Goal: Communication & Community: Ask a question

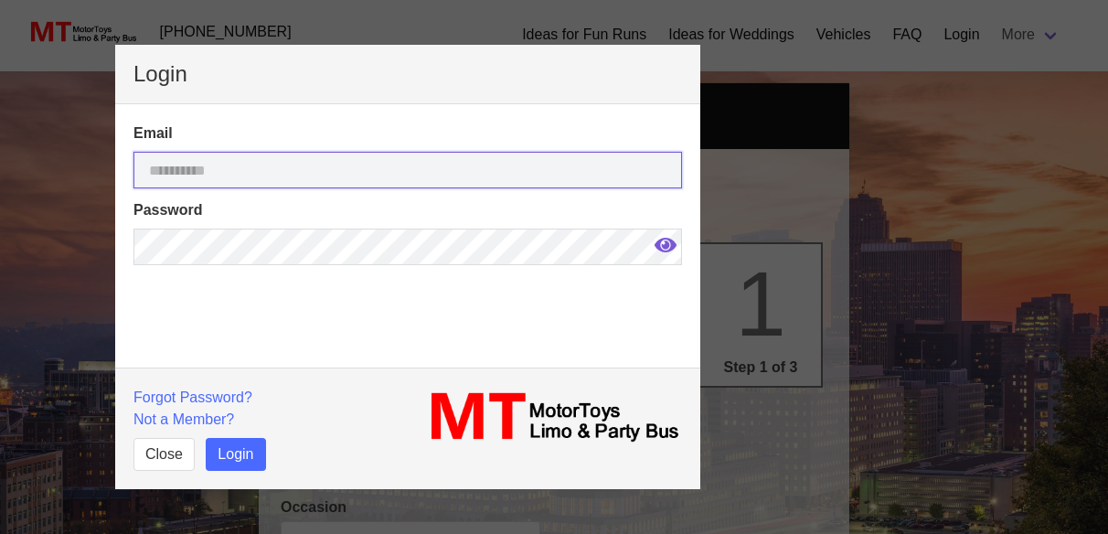
click at [250, 178] on input "email" at bounding box center [407, 170] width 549 height 37
select select
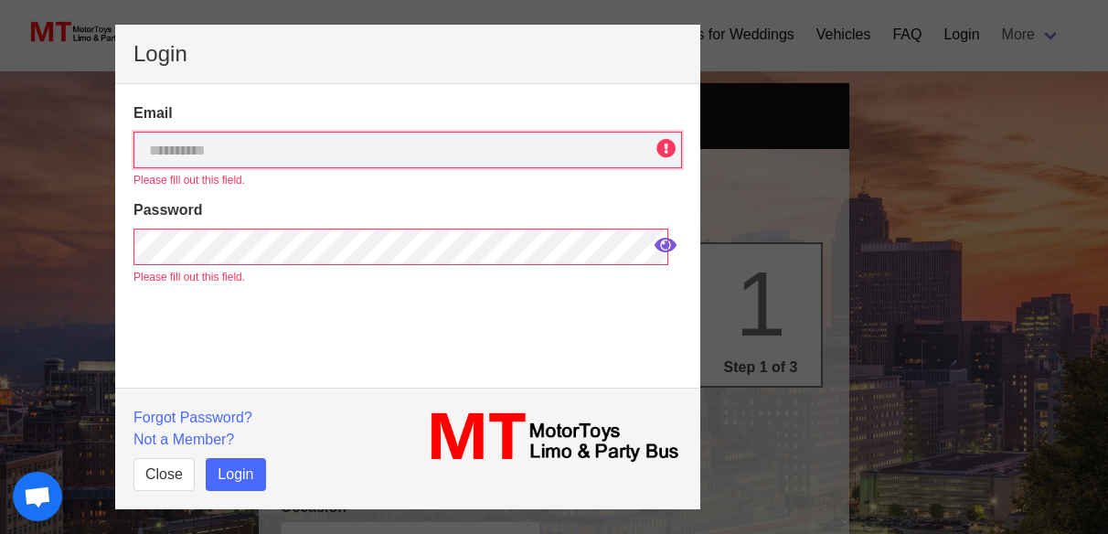
click at [260, 165] on input "email" at bounding box center [407, 150] width 549 height 37
type input "**********"
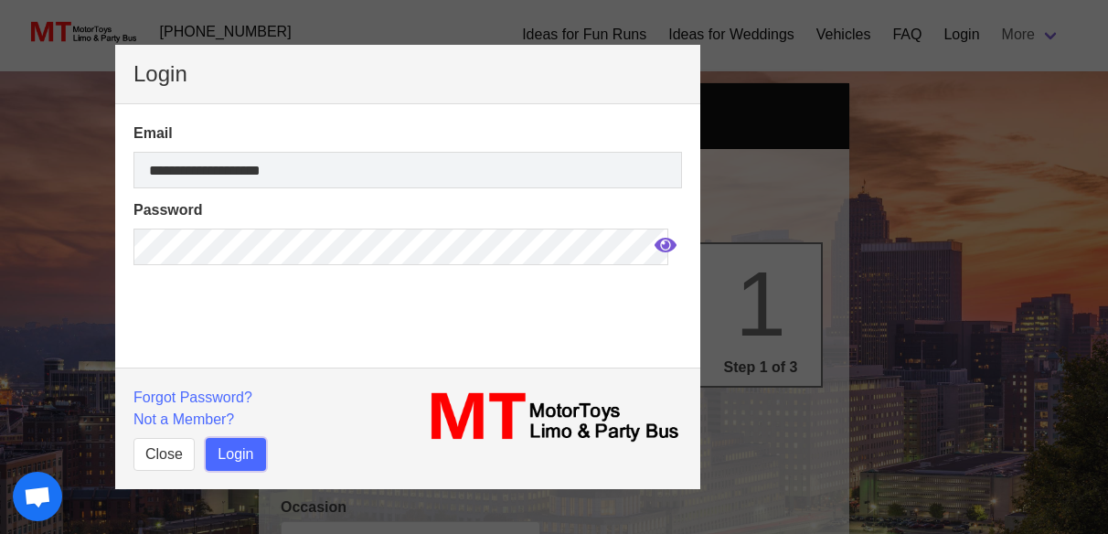
click at [236, 461] on button "Login" at bounding box center [235, 454] width 59 height 33
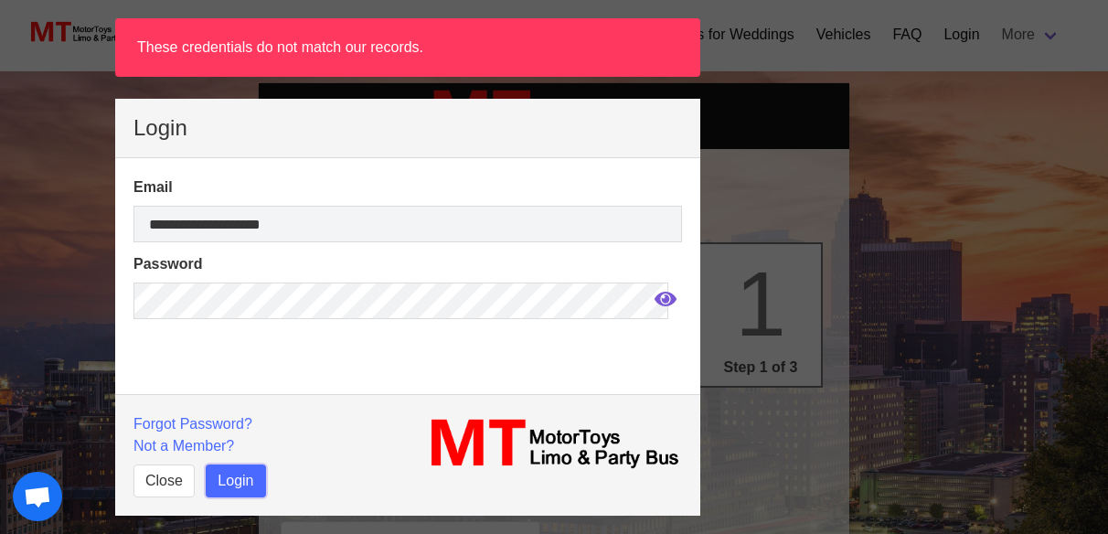
click at [240, 483] on button "Login" at bounding box center [235, 480] width 59 height 33
click at [311, 220] on input "**********" at bounding box center [407, 224] width 549 height 37
click at [247, 474] on button "Login" at bounding box center [235, 480] width 59 height 33
click at [258, 487] on button "Login" at bounding box center [235, 480] width 59 height 33
click at [254, 481] on button "Login" at bounding box center [235, 480] width 59 height 33
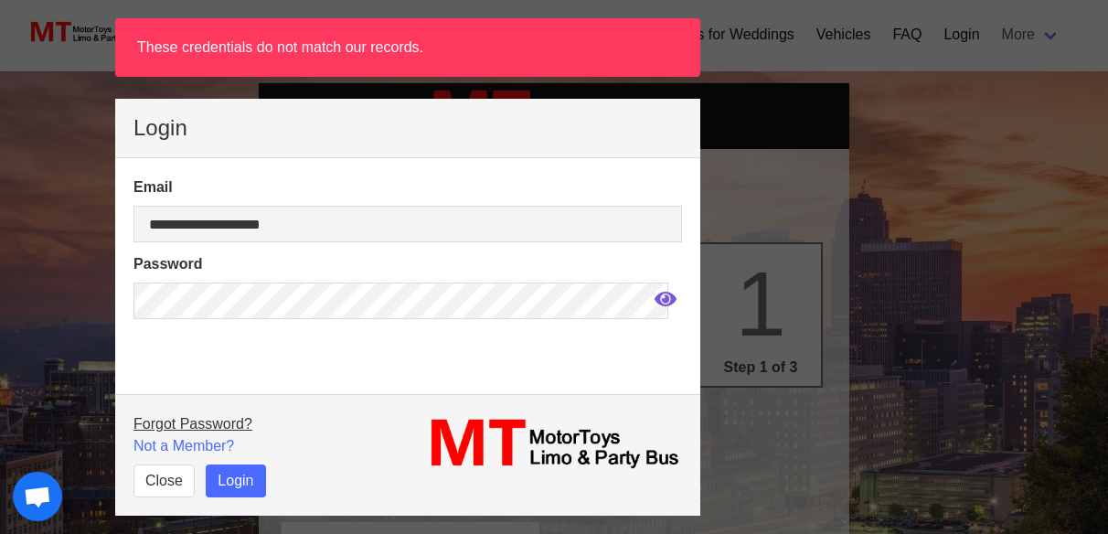
click at [221, 426] on link "Forgot Password?" at bounding box center [192, 424] width 119 height 16
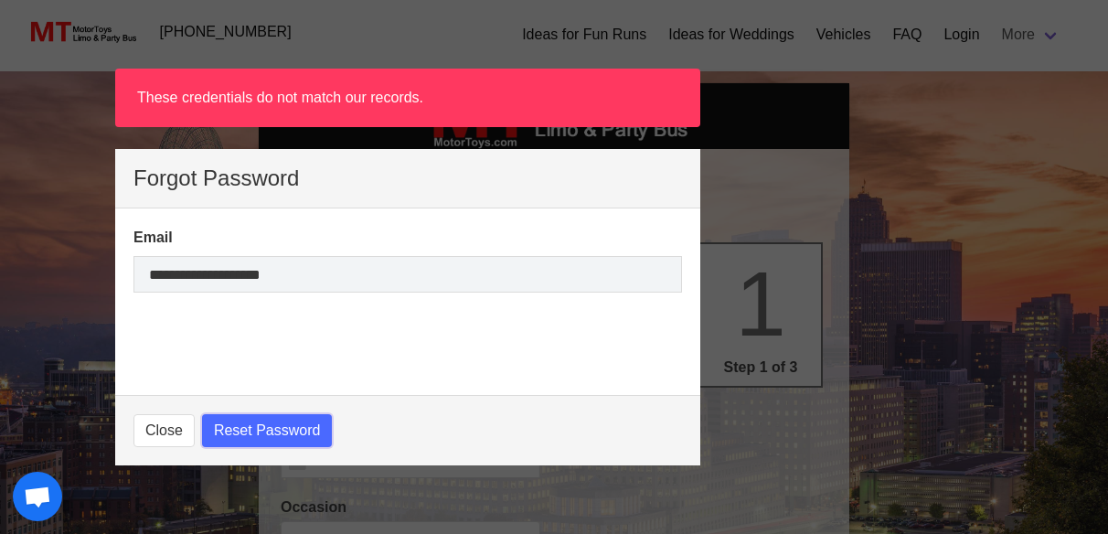
click at [271, 431] on button "Reset Password" at bounding box center [267, 430] width 131 height 33
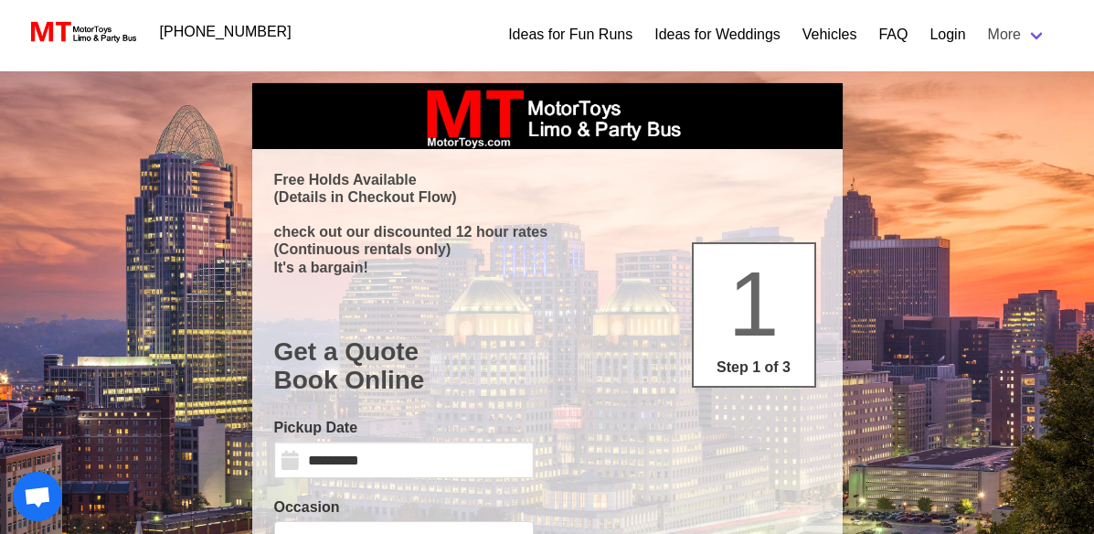
click at [951, 29] on link "Login" at bounding box center [948, 35] width 36 height 22
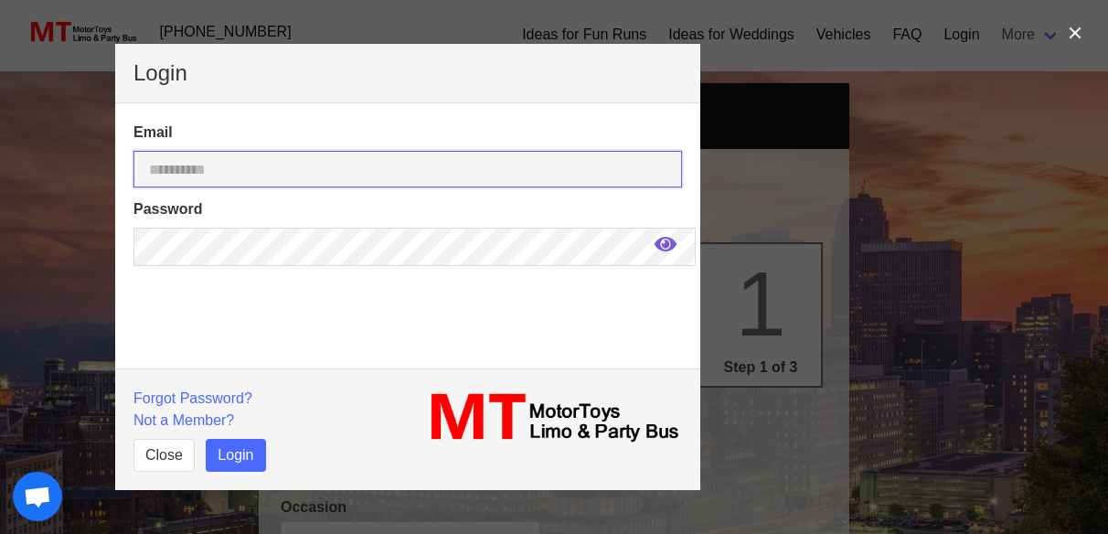
click at [307, 168] on input "email" at bounding box center [407, 169] width 549 height 37
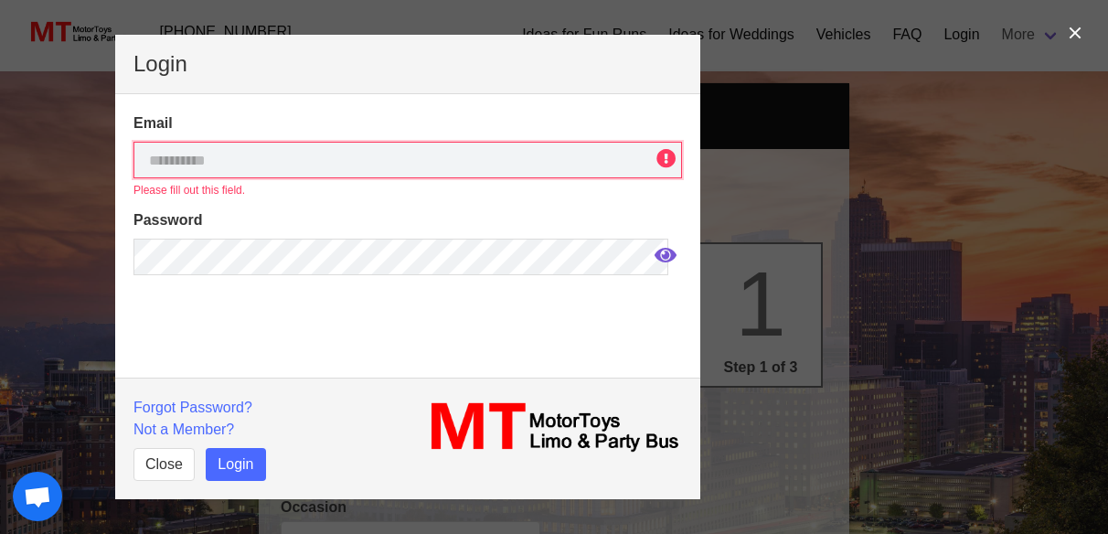
click at [282, 172] on div "Email Please fill out this field." at bounding box center [407, 155] width 549 height 86
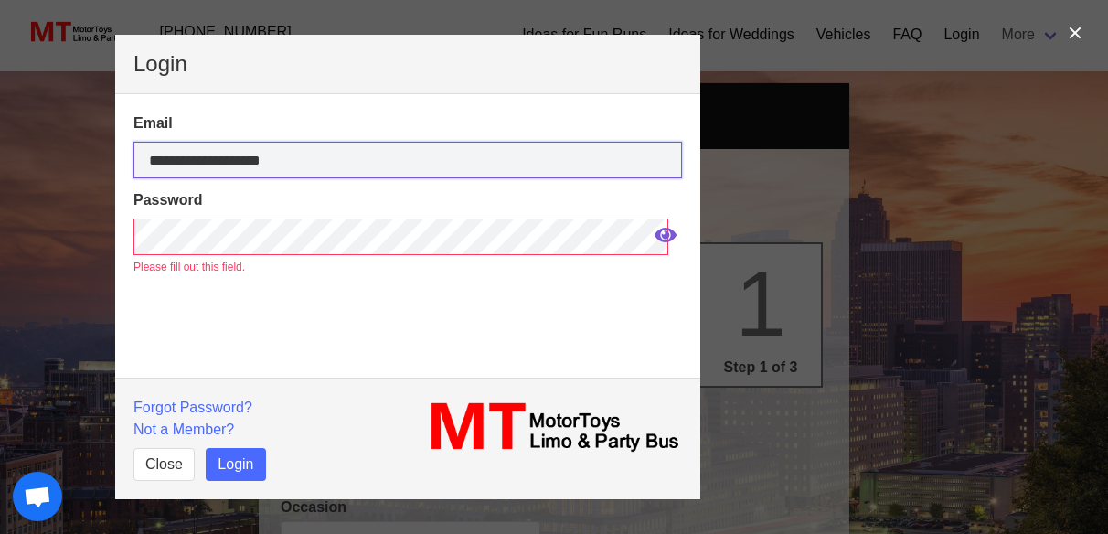
click at [293, 153] on input "**********" at bounding box center [407, 160] width 549 height 37
type input "**********"
click at [206, 448] on button "Login" at bounding box center [235, 464] width 59 height 33
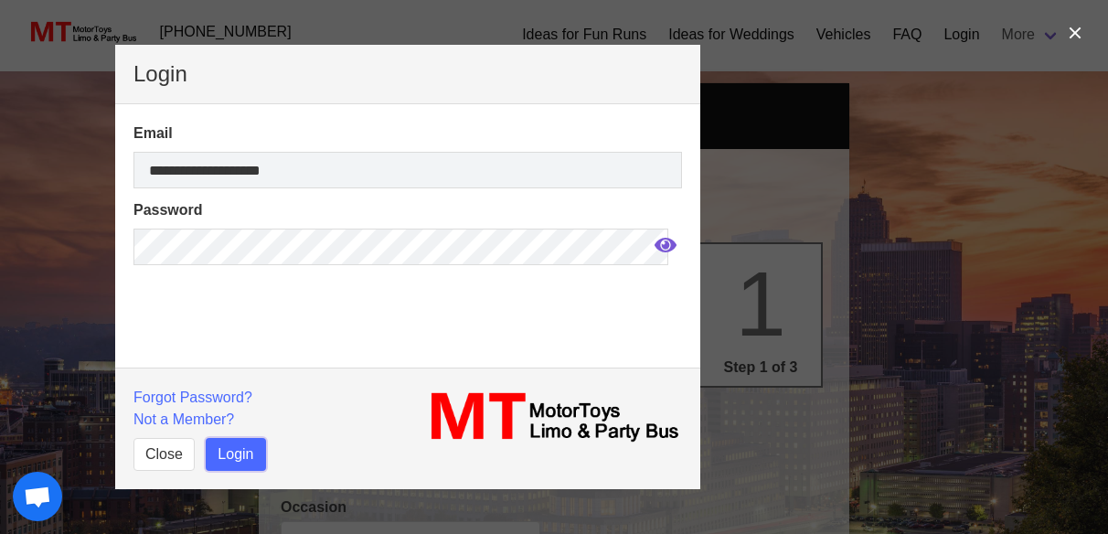
click at [240, 455] on button "Login" at bounding box center [235, 454] width 59 height 33
click at [243, 451] on button "Login" at bounding box center [235, 454] width 59 height 33
click at [239, 447] on button "Login" at bounding box center [235, 454] width 59 height 33
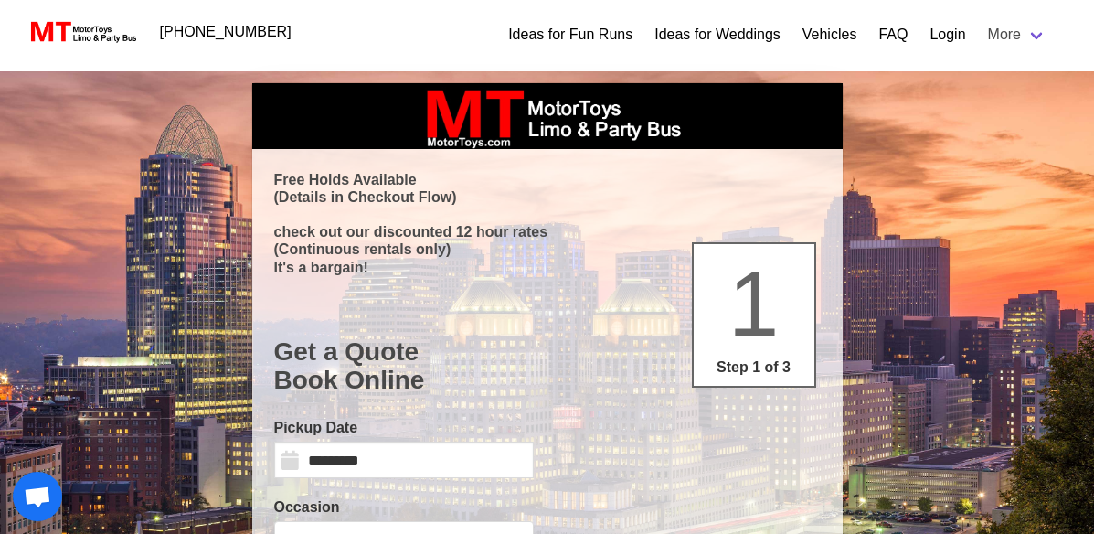
click at [938, 39] on link "Login" at bounding box center [948, 35] width 36 height 22
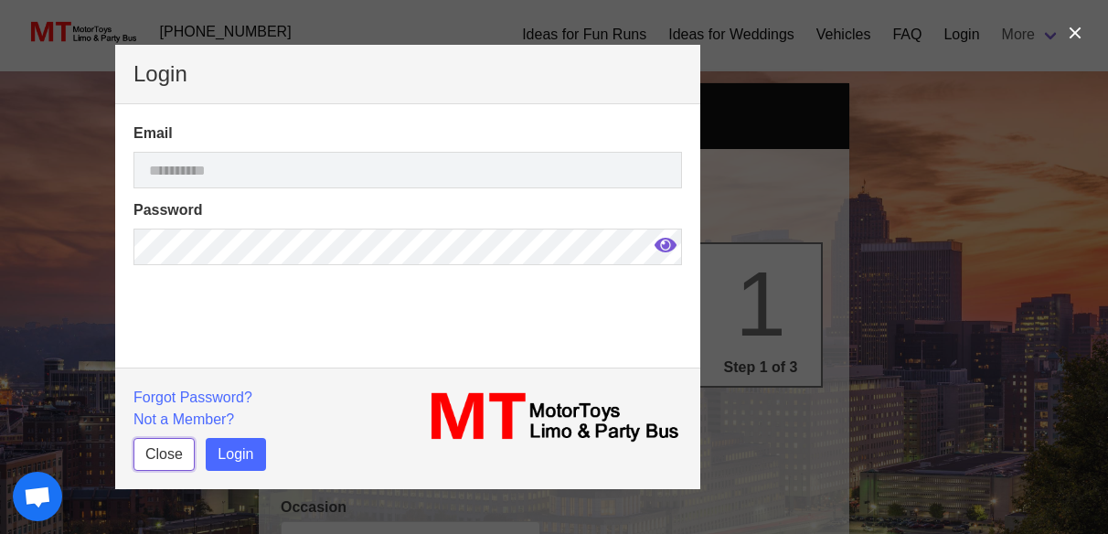
click at [164, 451] on button "Close" at bounding box center [163, 454] width 61 height 33
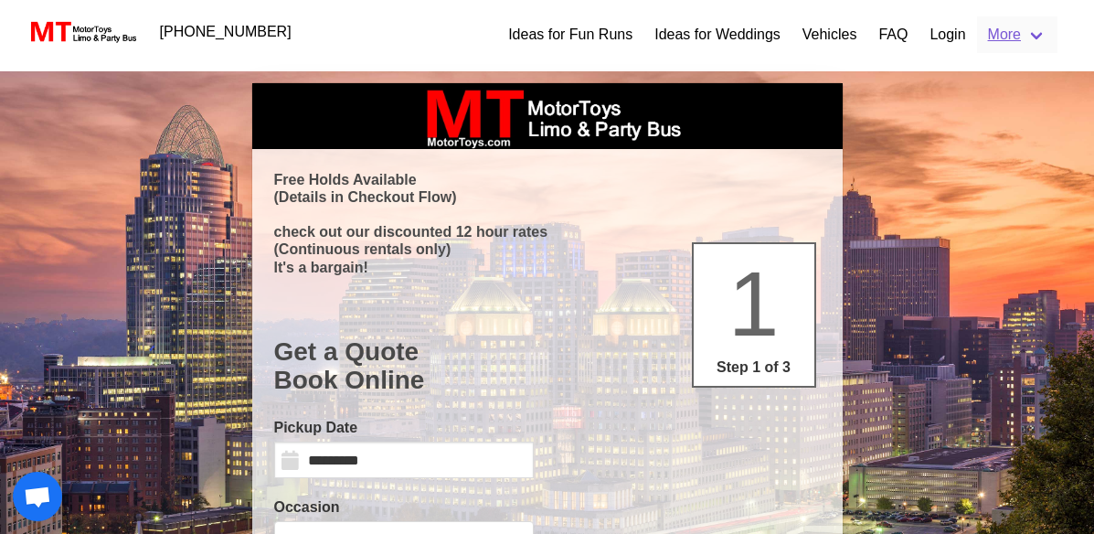
click at [1000, 37] on link "More" at bounding box center [1017, 34] width 80 height 37
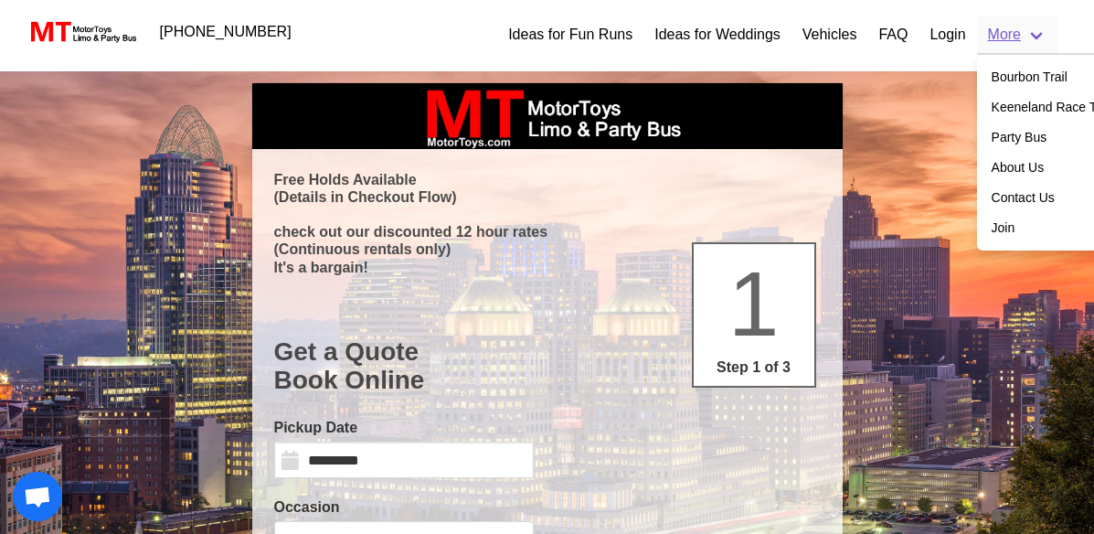
click at [1000, 37] on link "More" at bounding box center [1017, 34] width 80 height 37
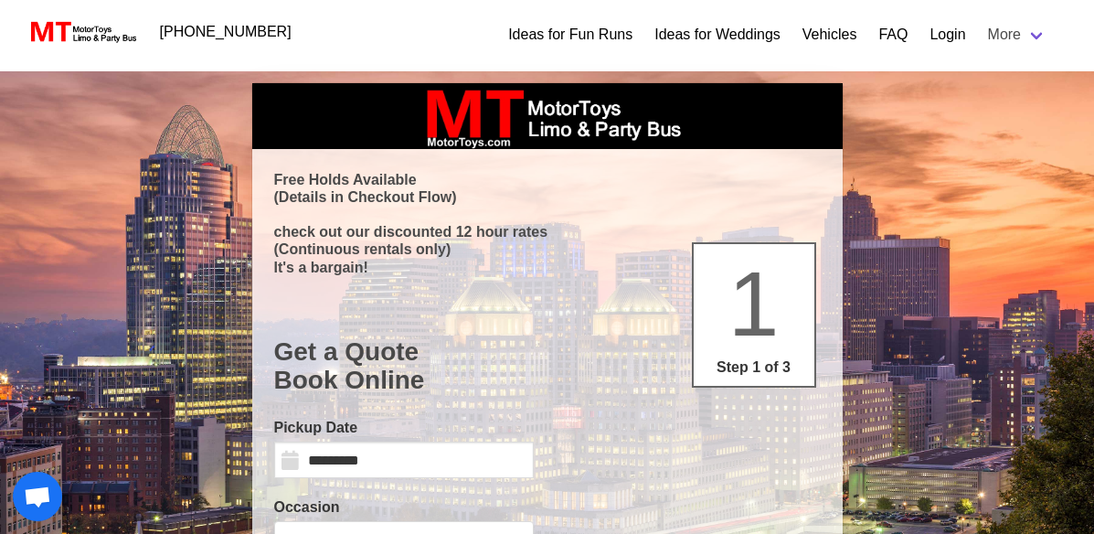
click at [386, 255] on p "(Continuous rentals only)" at bounding box center [547, 248] width 547 height 17
click at [826, 36] on link "Vehicles" at bounding box center [830, 35] width 55 height 22
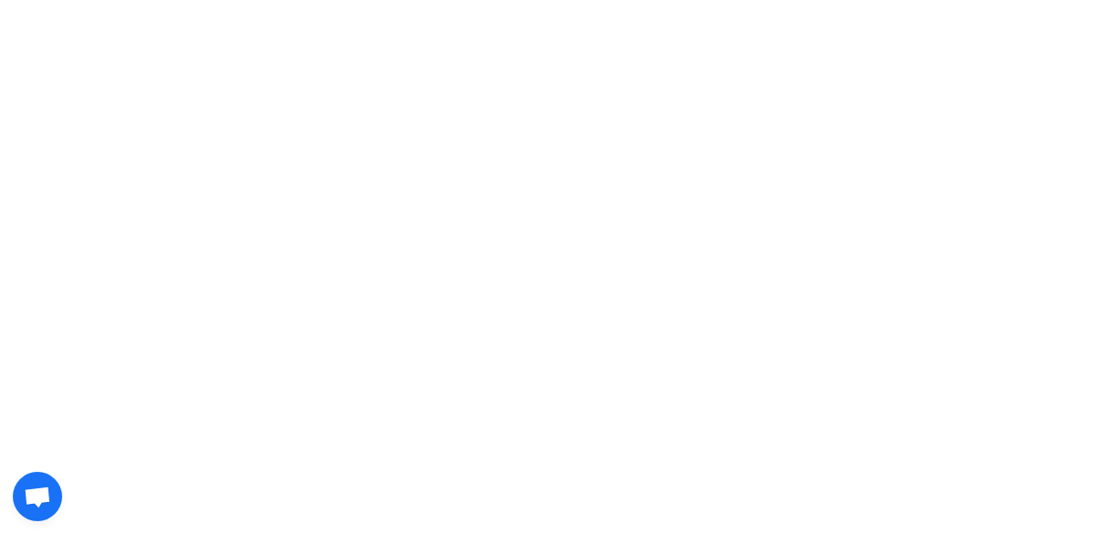
click at [376, 0] on html at bounding box center [547, 0] width 1094 height 0
click at [494, 0] on html at bounding box center [547, 0] width 1094 height 0
drag, startPoint x: 698, startPoint y: 136, endPoint x: 706, endPoint y: 125, distance: 13.7
click at [698, 0] on html at bounding box center [547, 0] width 1094 height 0
click at [1093, 0] on html at bounding box center [547, 0] width 1094 height 0
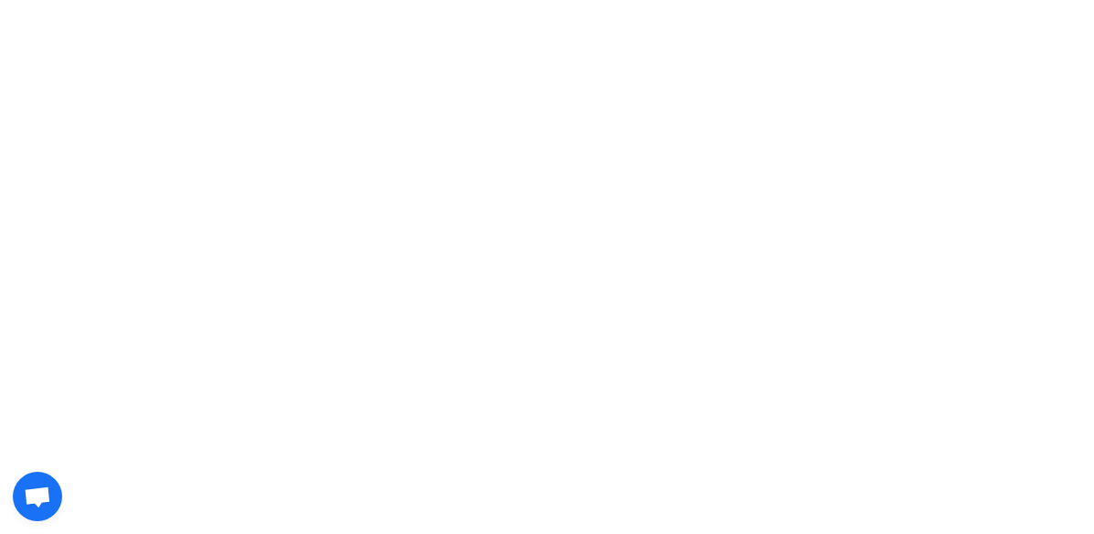
click at [742, 0] on html at bounding box center [547, 0] width 1094 height 0
click at [51, 492] on span "Open chat" at bounding box center [37, 498] width 29 height 24
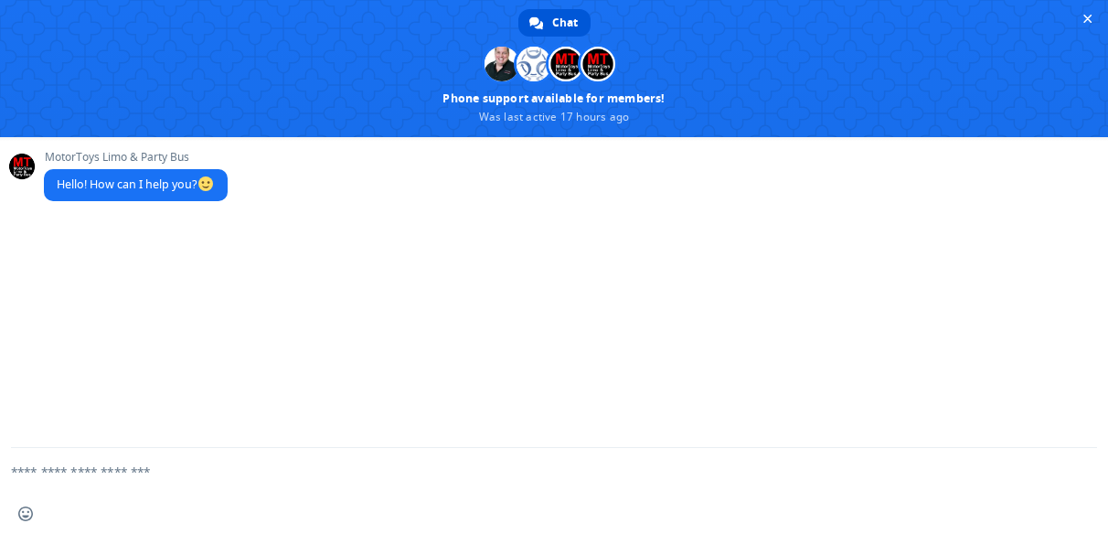
click at [156, 469] on textarea "Compose your message..." at bounding box center [532, 471] width 1042 height 46
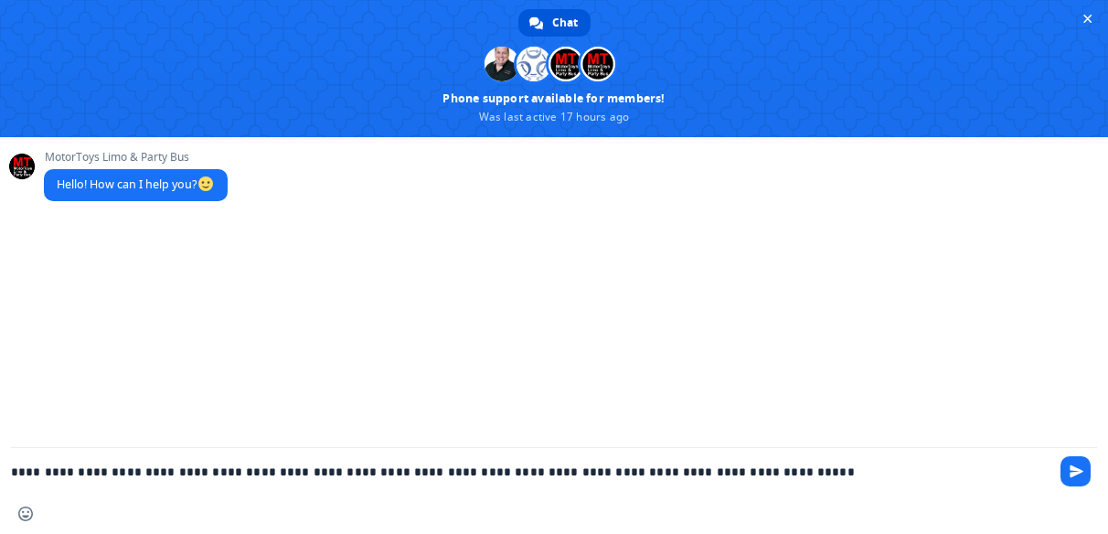
type textarea "**********"
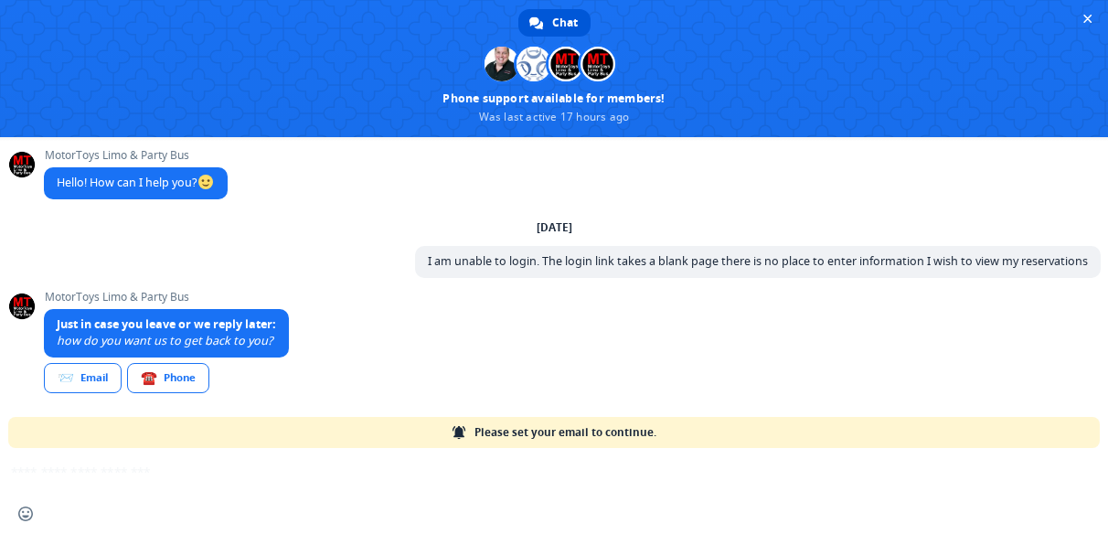
scroll to position [2, 0]
click at [179, 378] on link "☎️ Phone" at bounding box center [168, 378] width 82 height 30
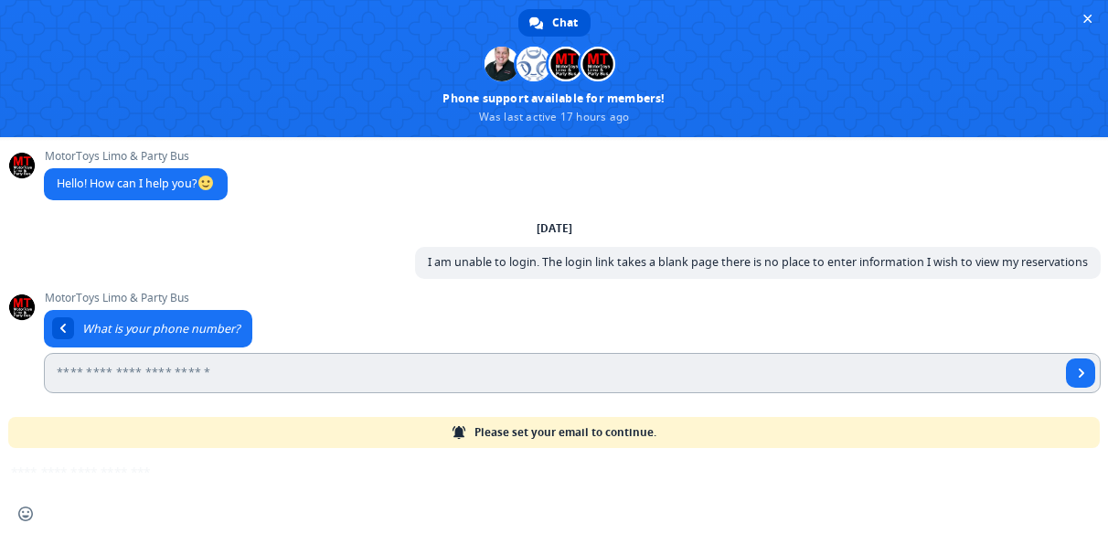
click at [143, 368] on input "Enter your phone number..." at bounding box center [552, 373] width 1017 height 40
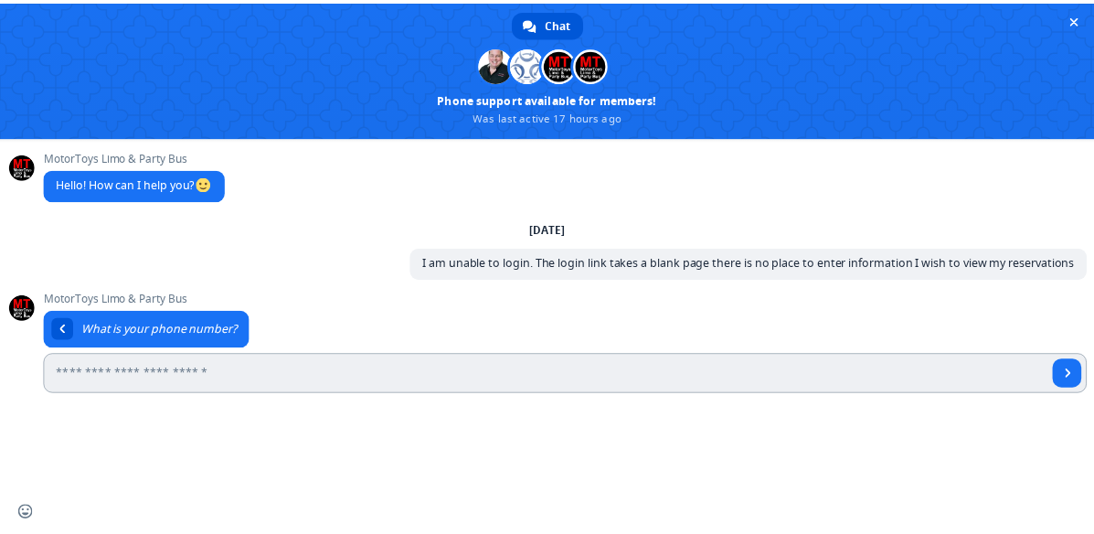
scroll to position [0, 0]
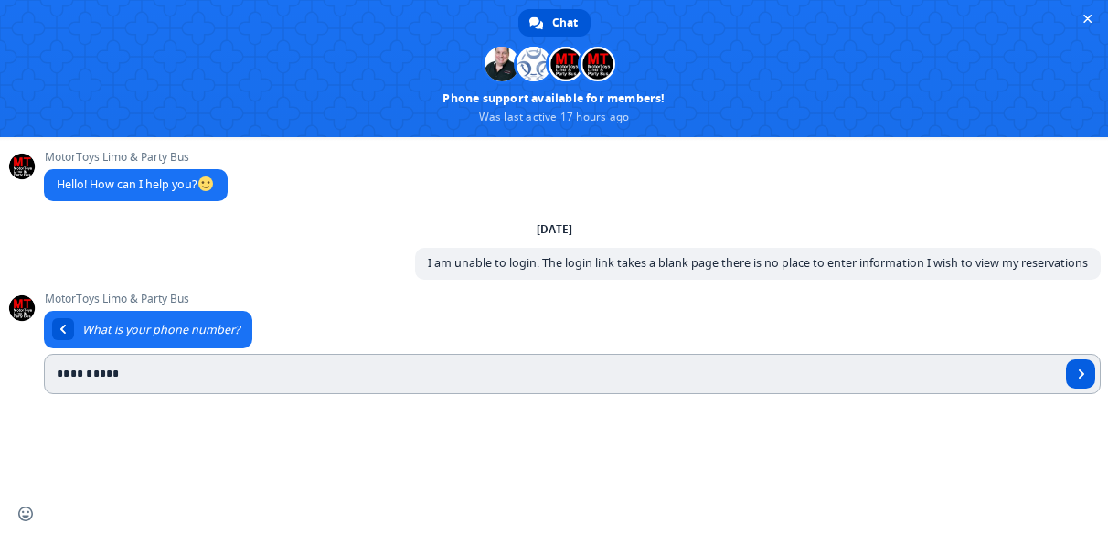
type input "**********"
click at [1087, 375] on div "**********" at bounding box center [554, 315] width 1108 height 357
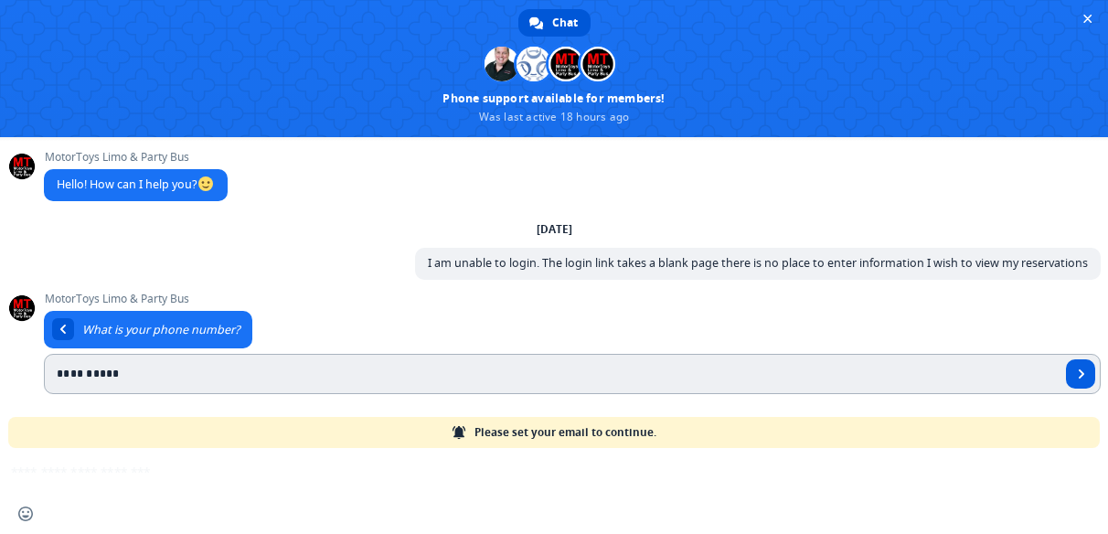
click at [1077, 376] on span "Send" at bounding box center [1081, 373] width 9 height 9
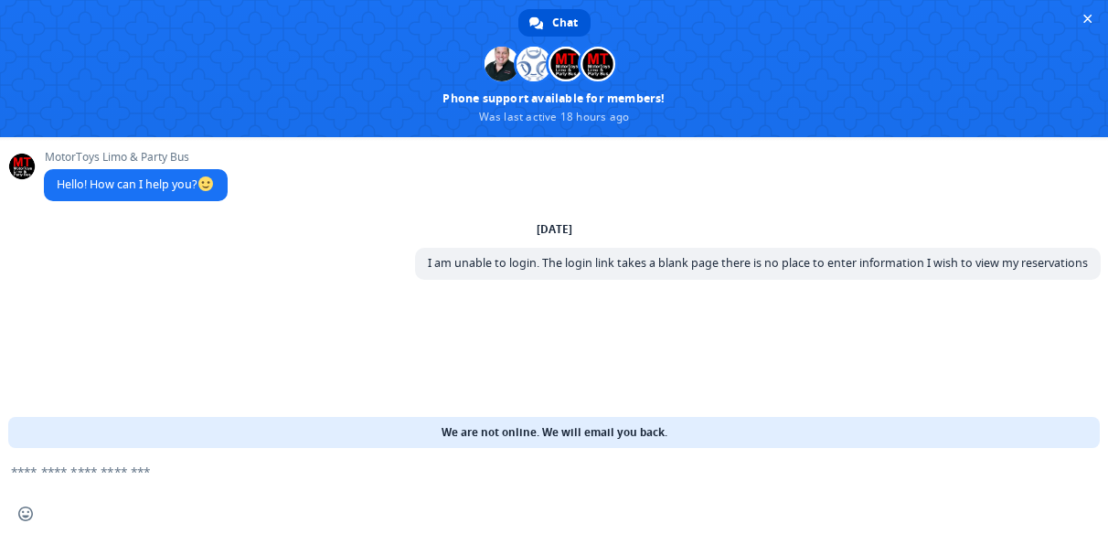
click at [668, 337] on div "MotorToys Limo & Party Bus Hello! How can I help you? Saturday, 30 August I am …" at bounding box center [554, 292] width 1108 height 311
click at [1094, 17] on span "Close chat" at bounding box center [1087, 18] width 19 height 19
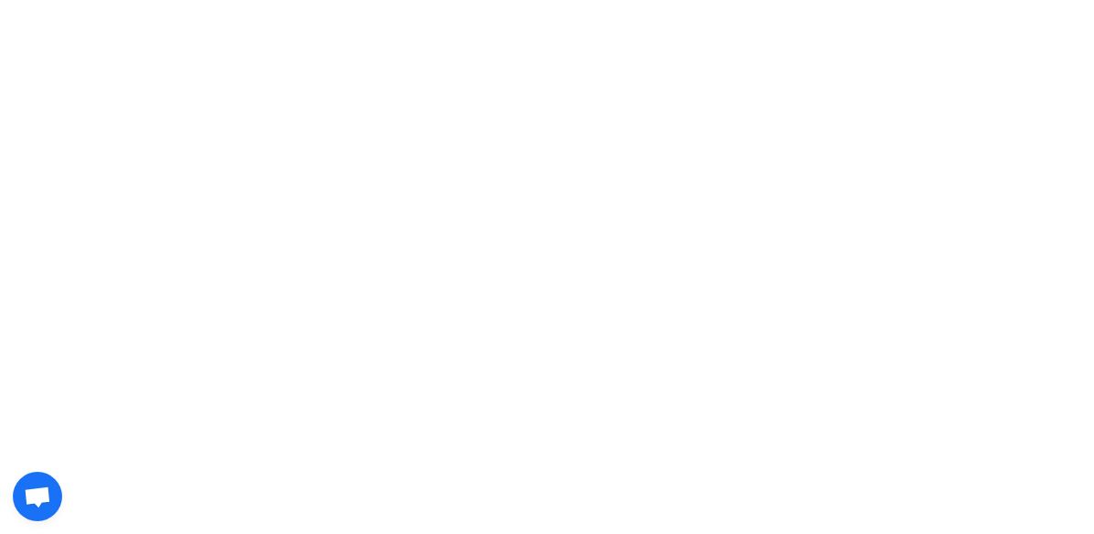
drag, startPoint x: 665, startPoint y: 386, endPoint x: 642, endPoint y: 358, distance: 35.7
click at [664, 0] on html "Chat [PERSON_NAME] Phone support available for members! Was last active 18 hour…" at bounding box center [547, 0] width 1094 height 0
click at [529, 0] on html "Chat Tom Sebastian Ryan Phone support available for members! Was last active 18…" at bounding box center [547, 0] width 1094 height 0
click at [43, 494] on span "Open chat" at bounding box center [37, 498] width 29 height 24
